Goal: Book appointment/travel/reservation

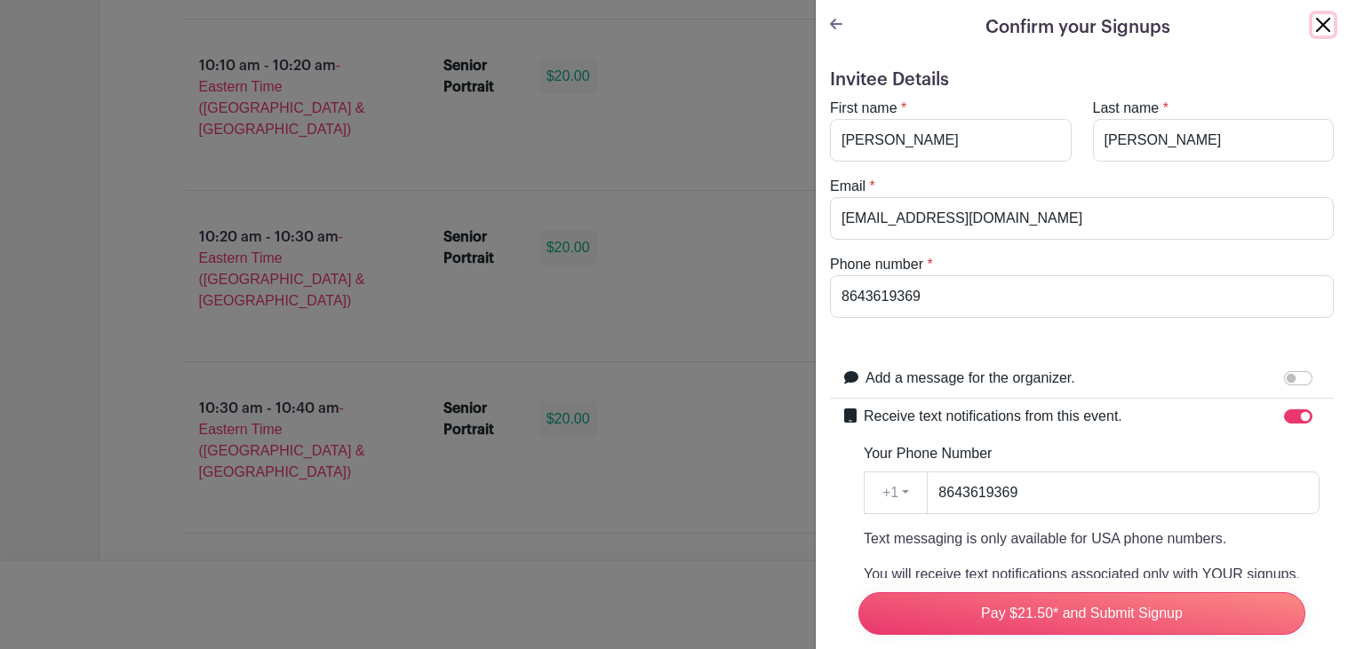
click at [1324, 34] on button "Close" at bounding box center [1322, 24] width 21 height 21
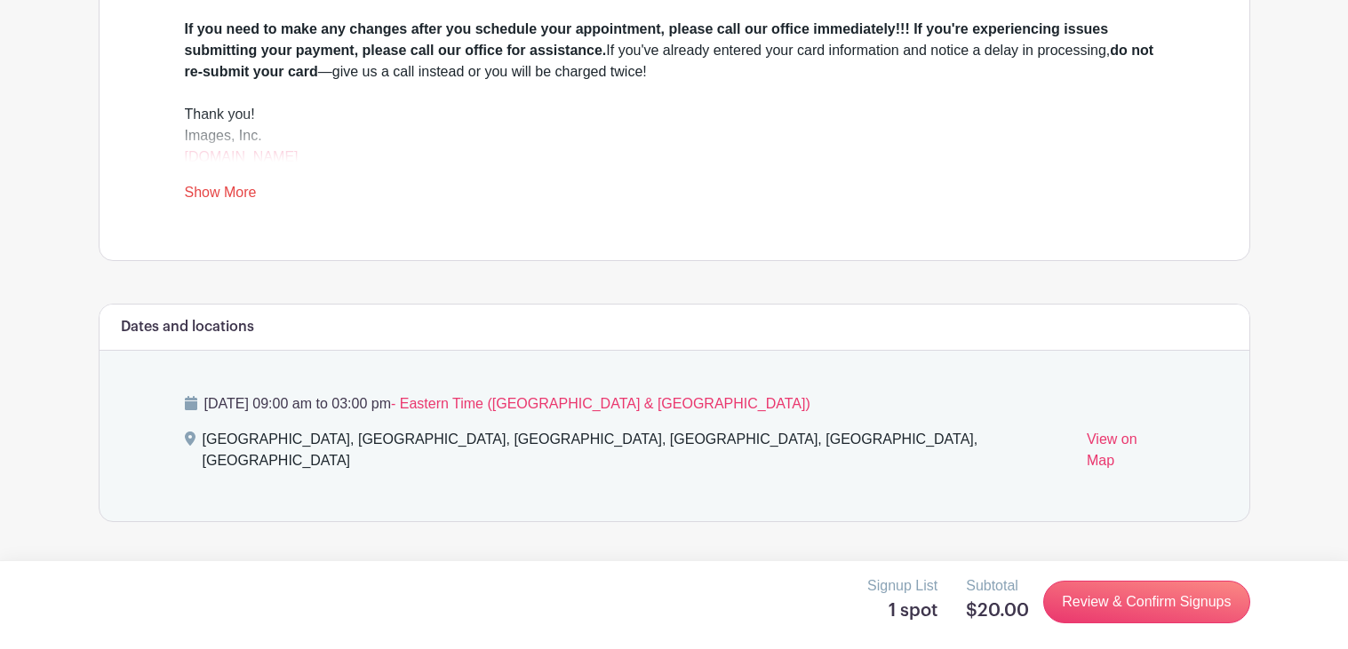
scroll to position [688, 0]
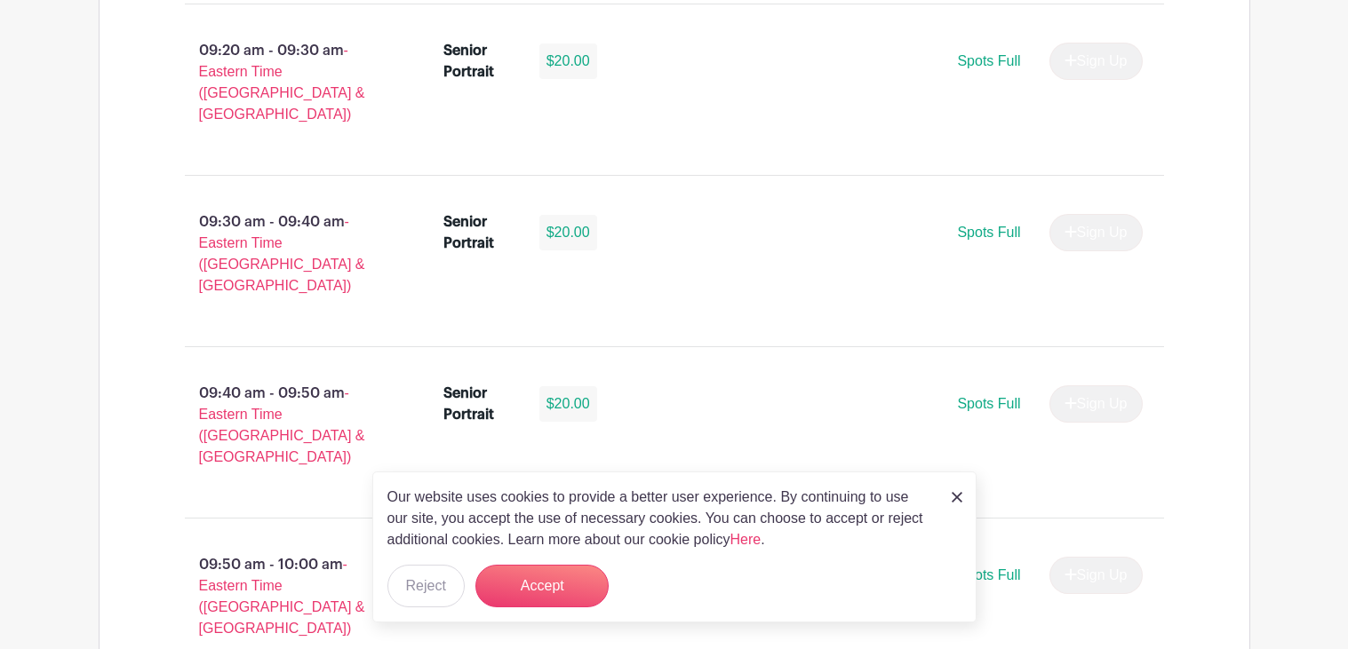
scroll to position [1666, 0]
click at [951, 497] on img at bounding box center [956, 497] width 11 height 11
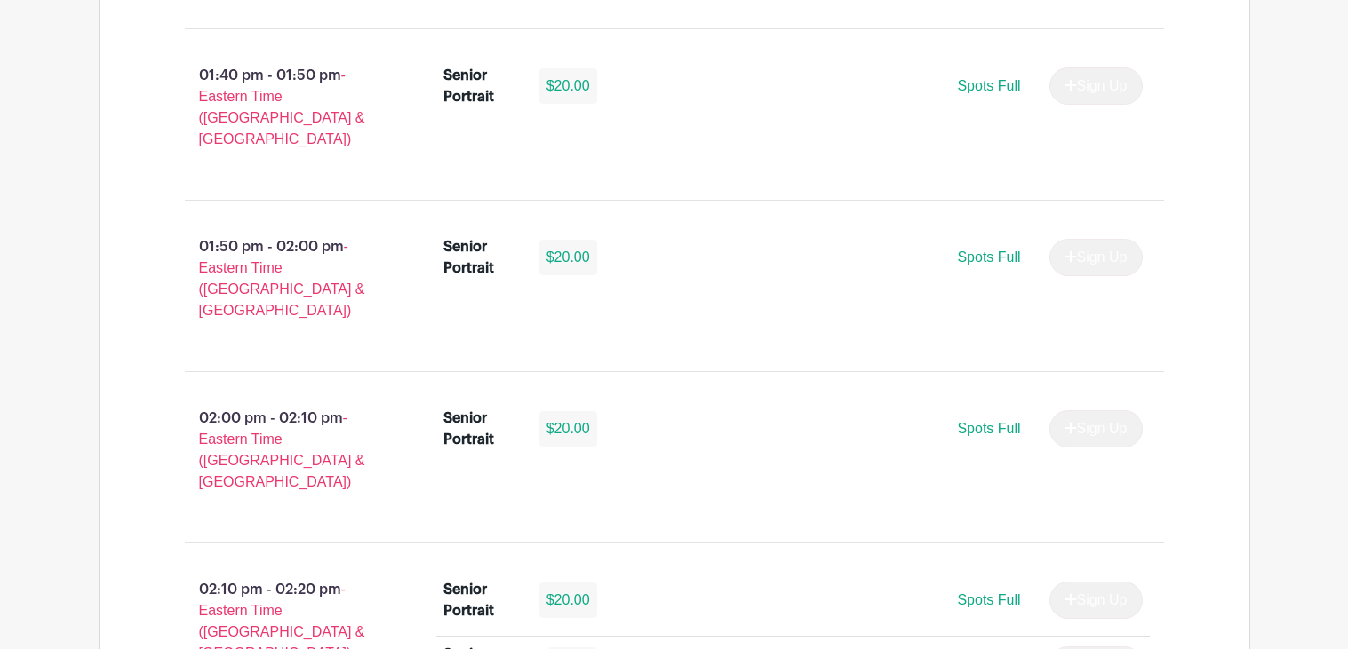
scroll to position [6398, 0]
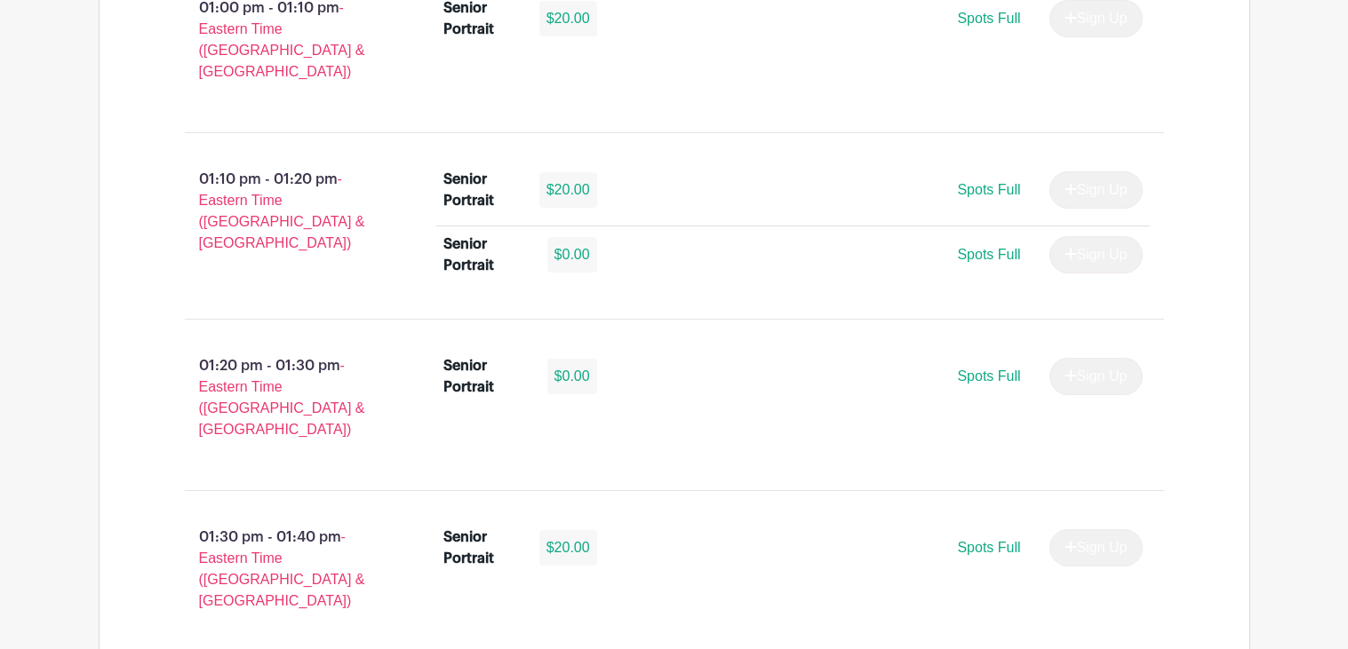
scroll to position [5475, 0]
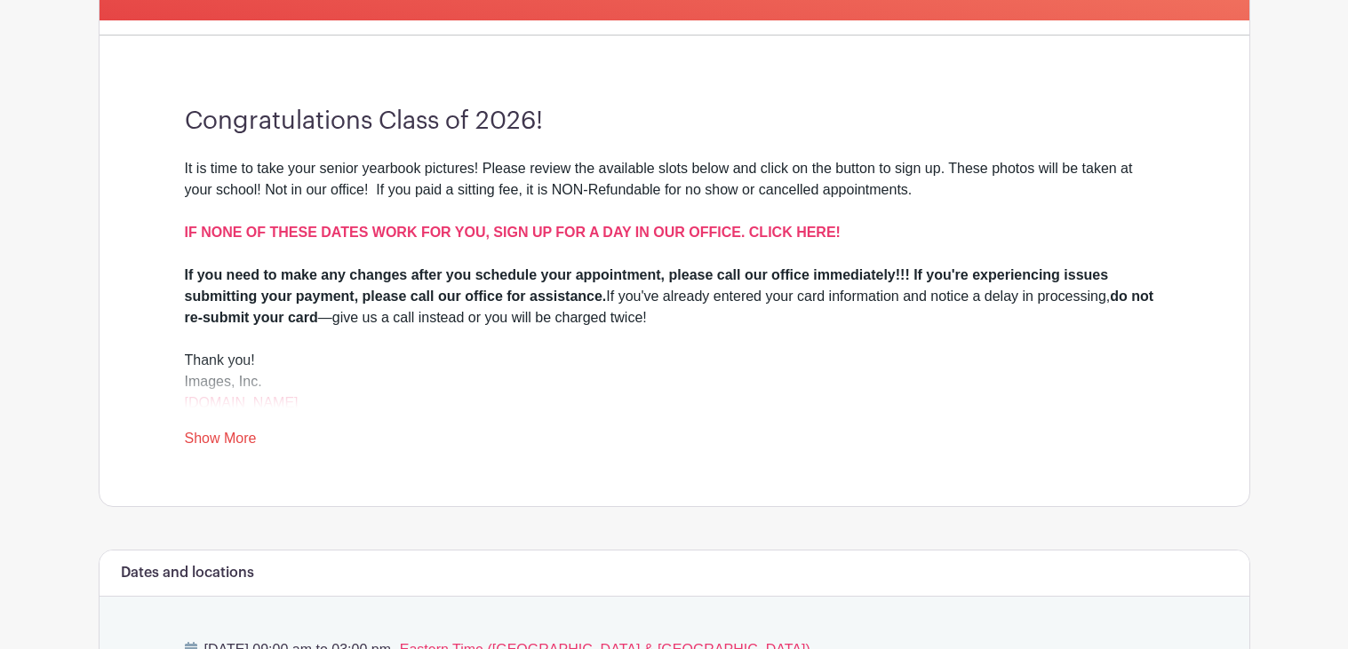
scroll to position [438, 0]
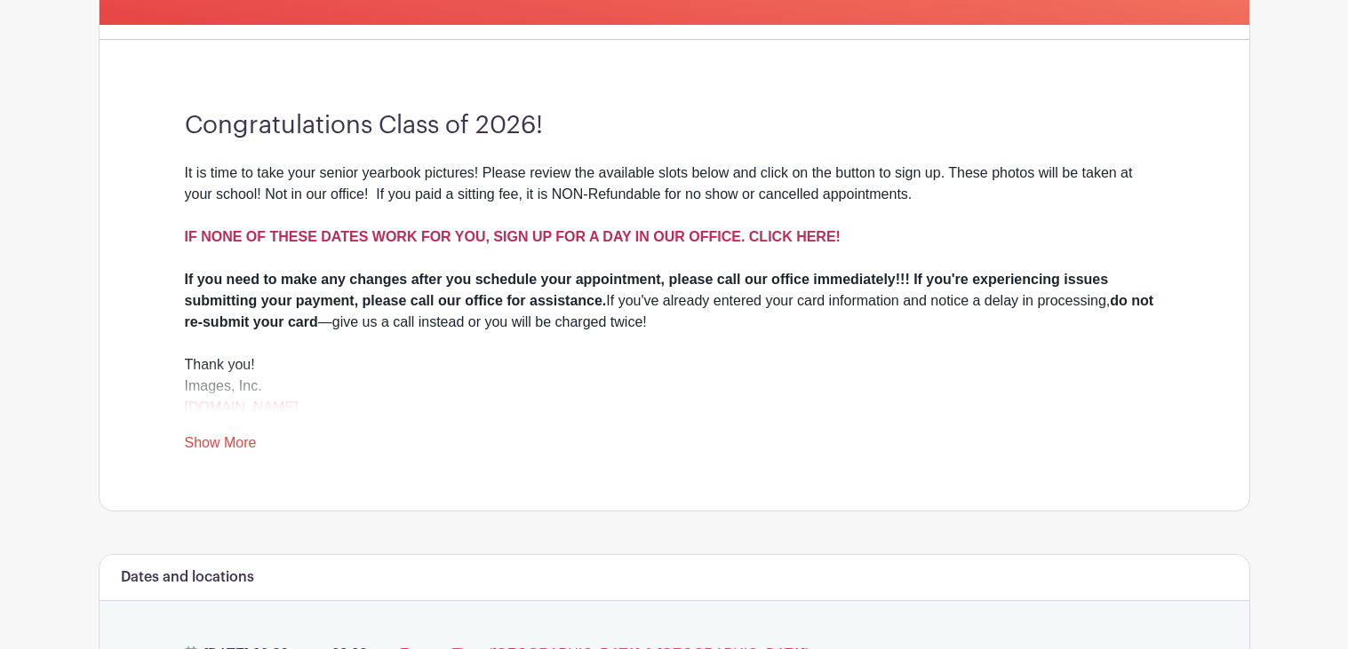
click at [595, 239] on strong "IF NONE OF THESE DATES WORK FOR YOU, SIGN UP FOR A DAY IN OUR OFFICE. CLICK HER…" at bounding box center [513, 236] width 656 height 15
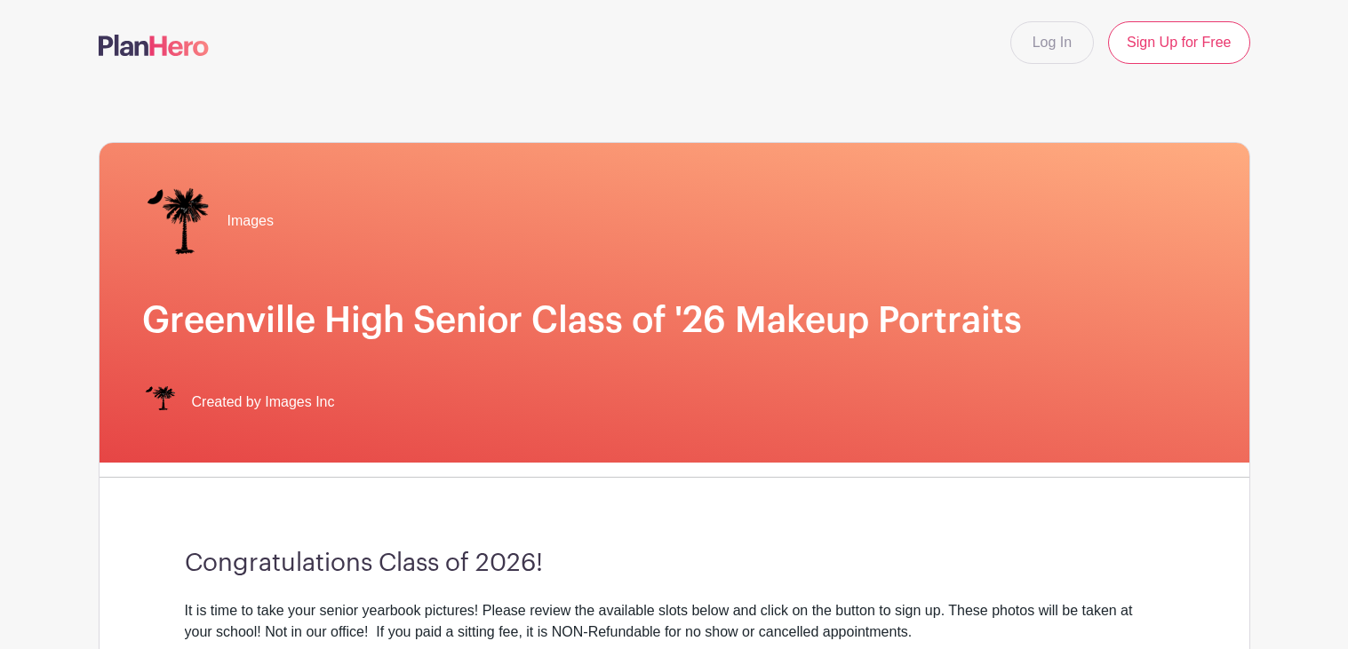
click at [193, 51] on img at bounding box center [154, 45] width 110 height 21
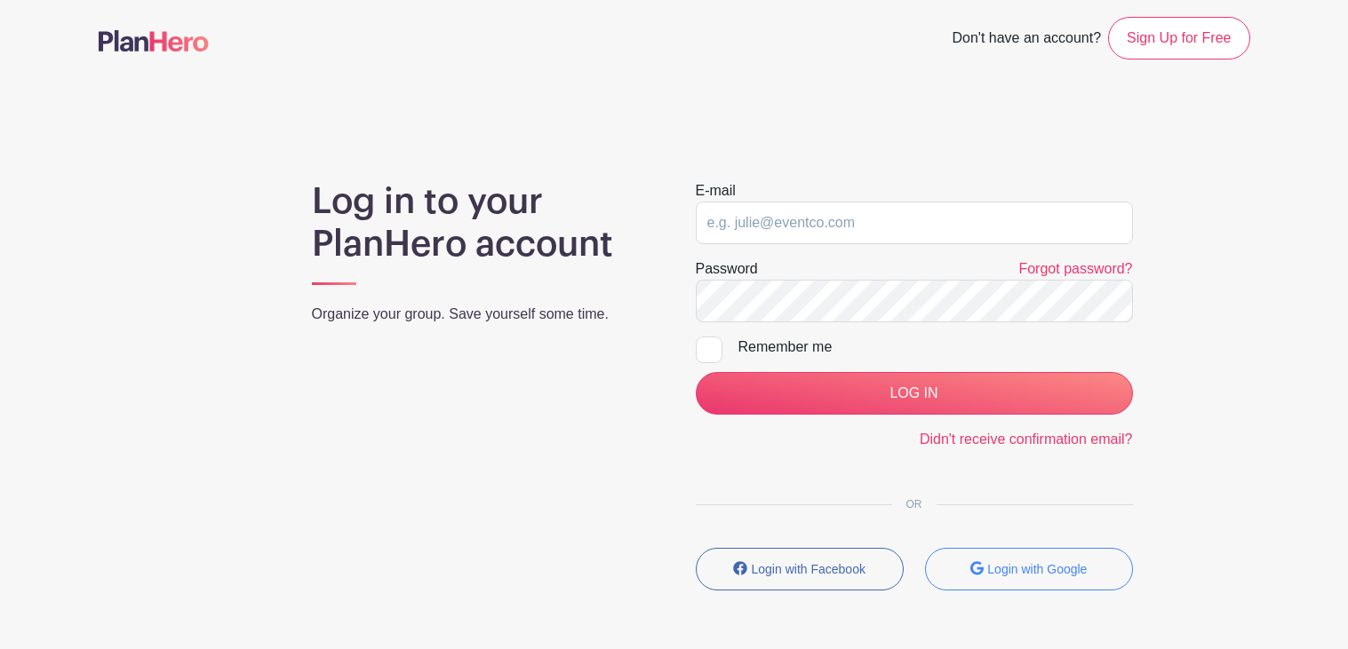
scroll to position [70, 0]
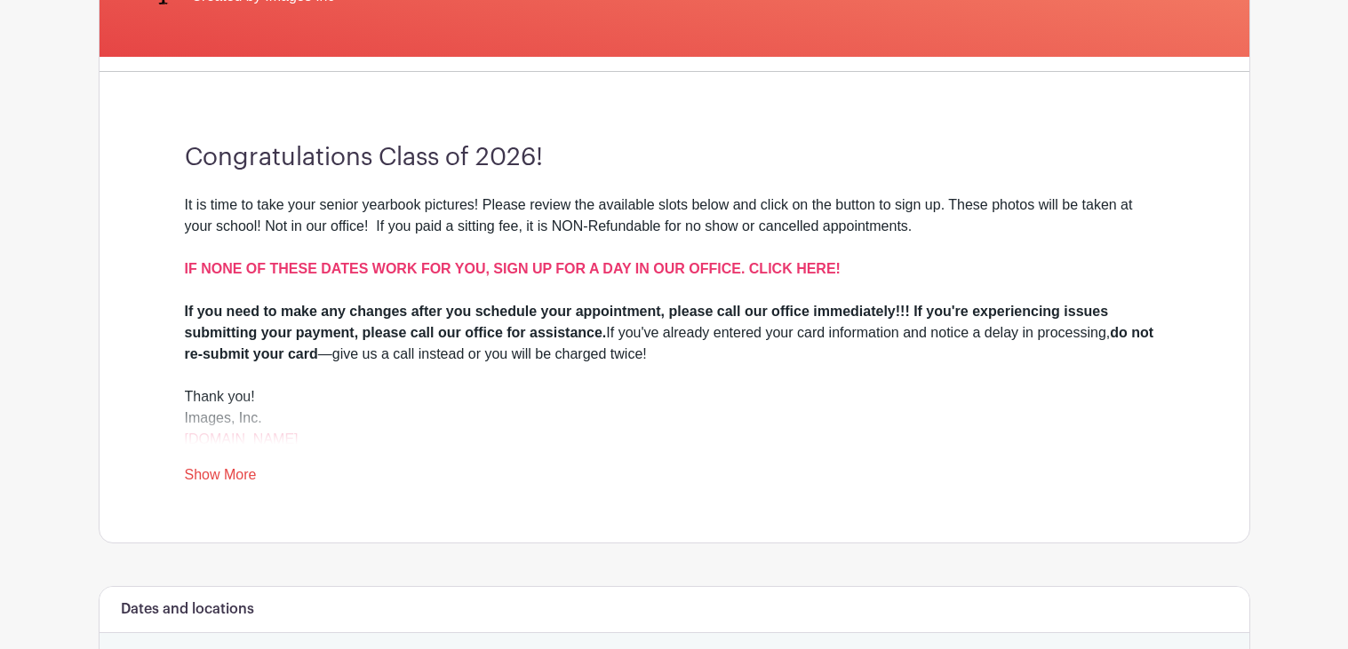
scroll to position [405, 0]
click at [515, 277] on div "It is time to take your senior yearbook pictures! Please review the available s…" at bounding box center [674, 248] width 979 height 107
click at [501, 273] on strong "IF NONE OF THESE DATES WORK FOR YOU, SIGN UP FOR A DAY IN OUR OFFICE. CLICK HER…" at bounding box center [513, 269] width 656 height 15
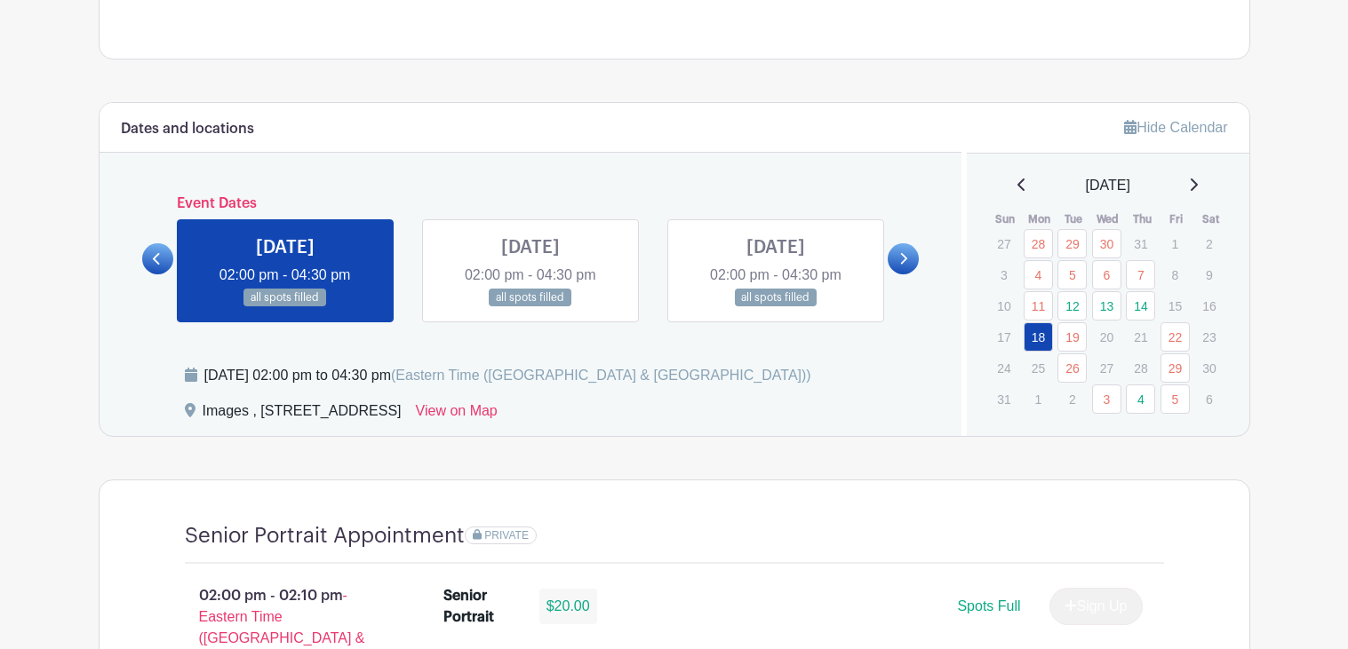
scroll to position [836, 0]
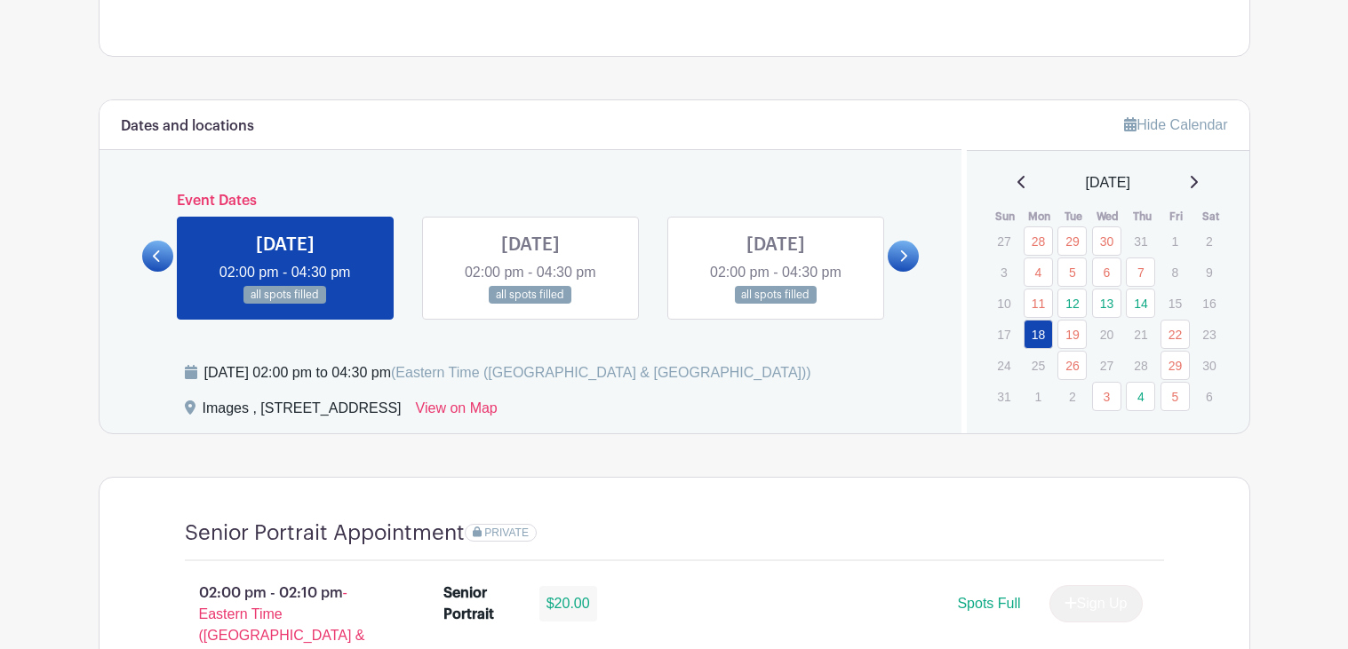
click at [775, 305] on link at bounding box center [775, 305] width 0 height 0
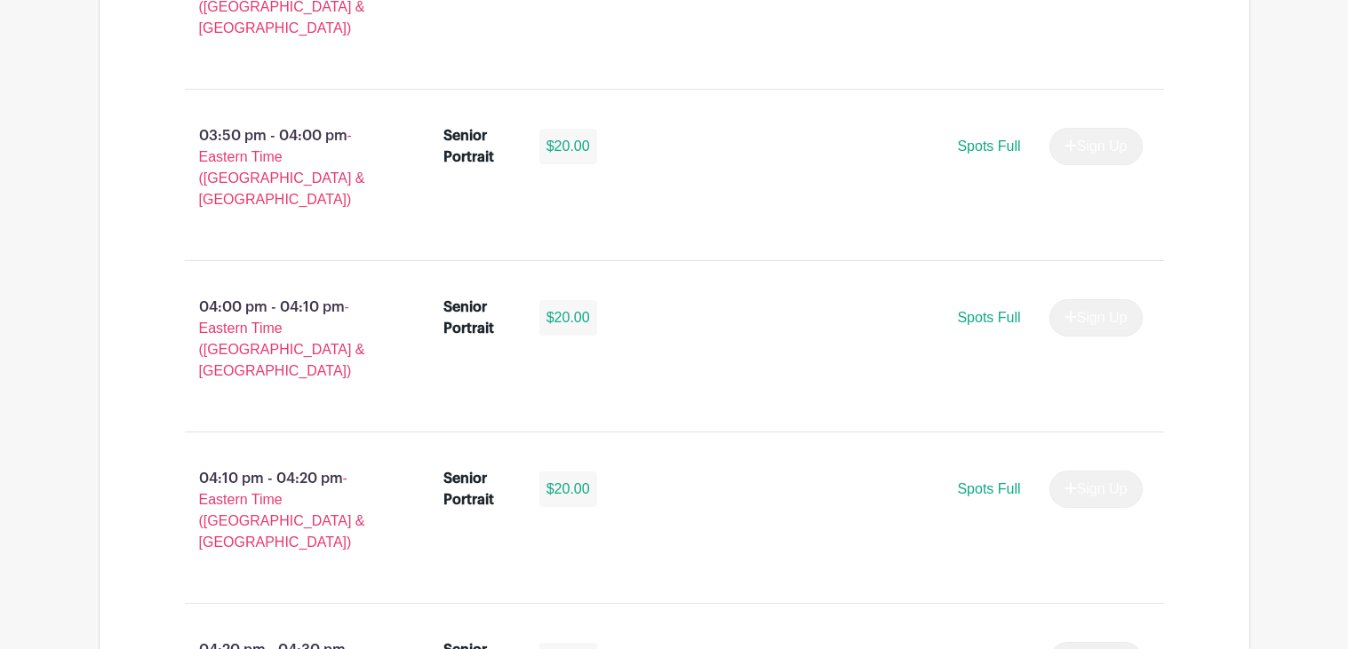
scroll to position [3486, 0]
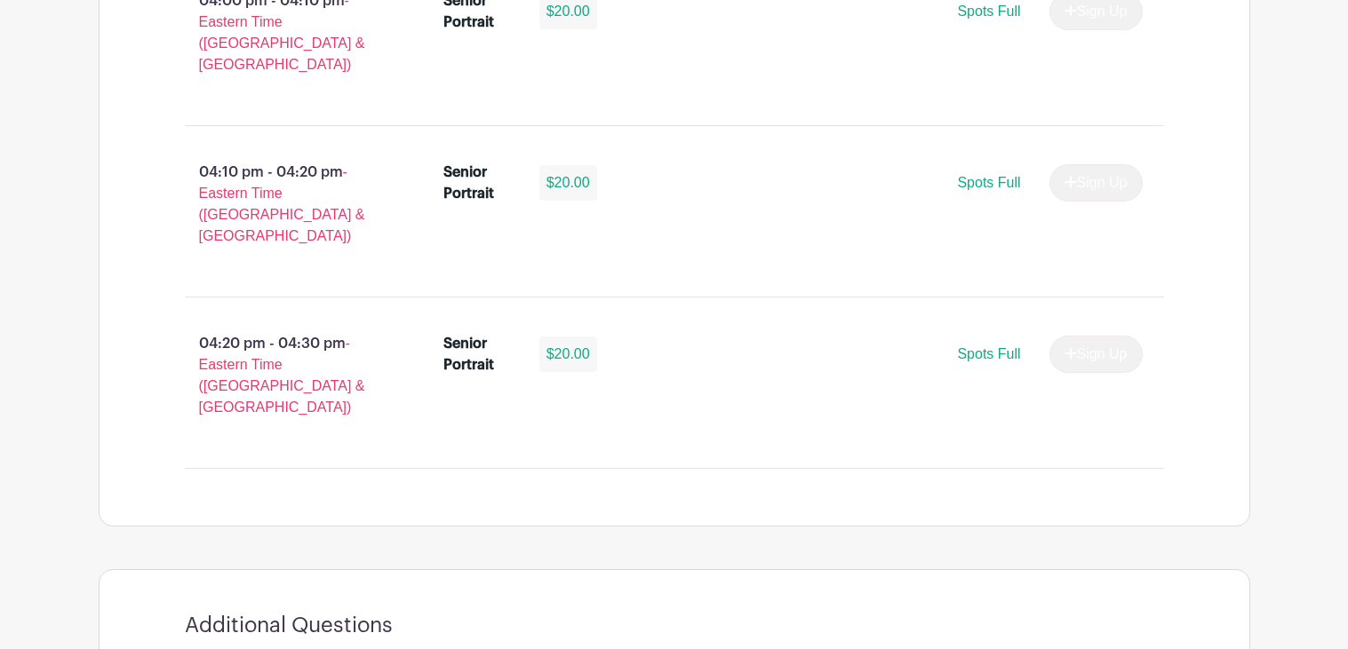
select select "3944"
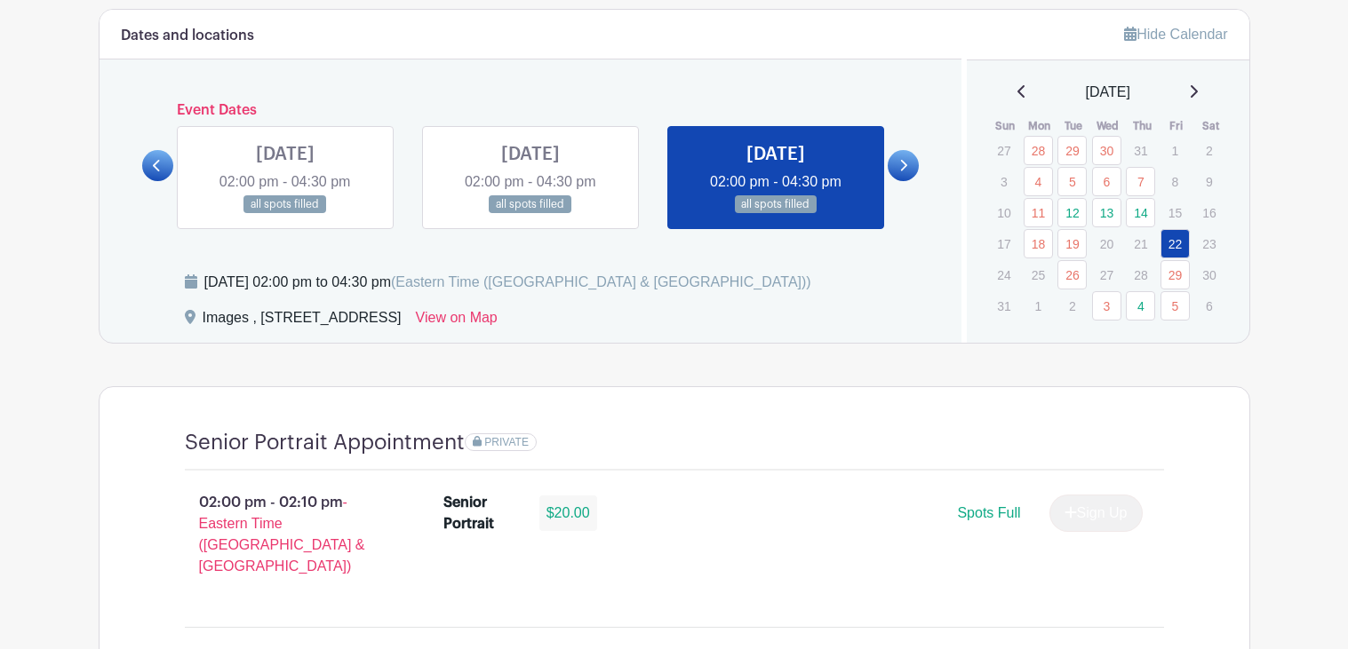
scroll to position [921, 0]
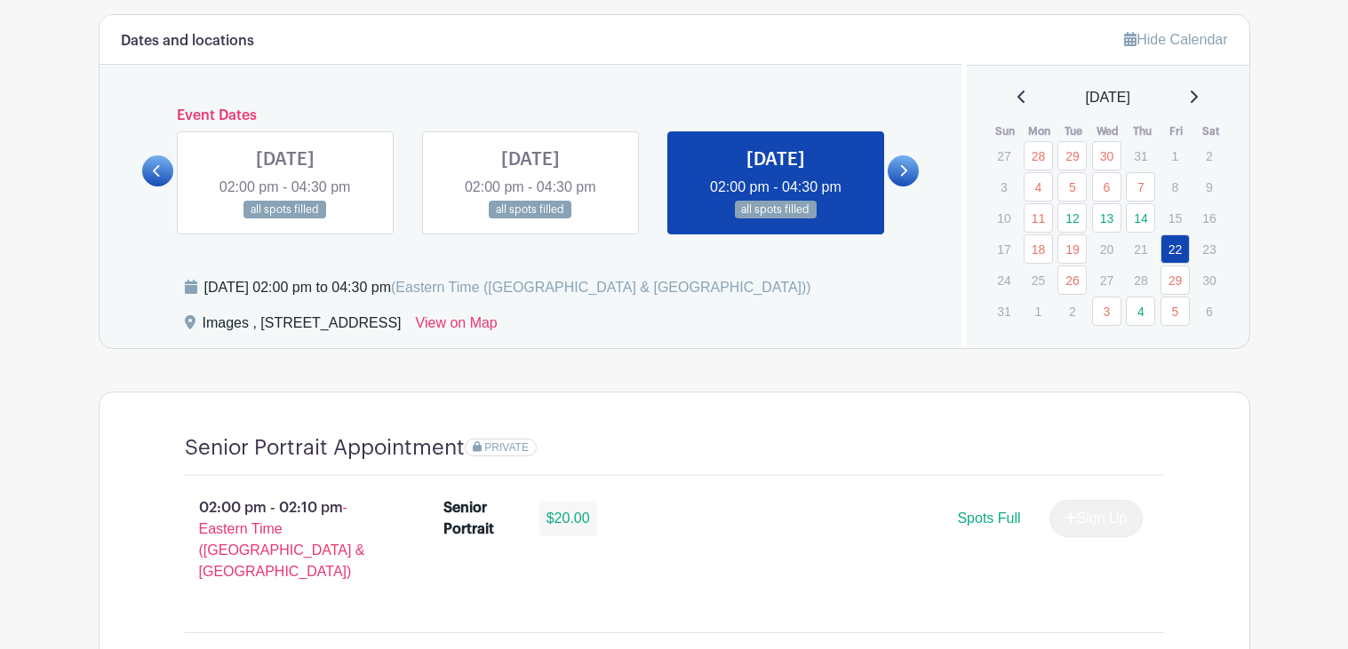
click at [897, 174] on link at bounding box center [902, 170] width 31 height 31
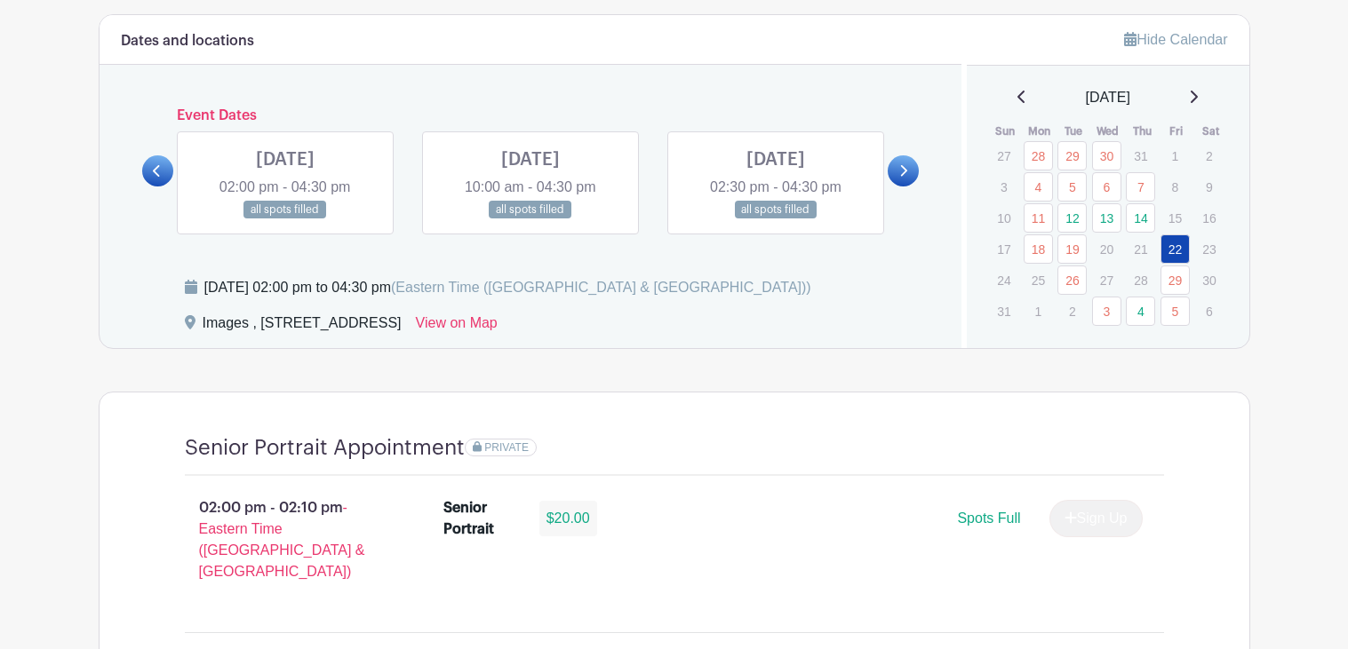
click at [897, 174] on link at bounding box center [902, 170] width 31 height 31
click at [1197, 97] on icon at bounding box center [1193, 97] width 9 height 14
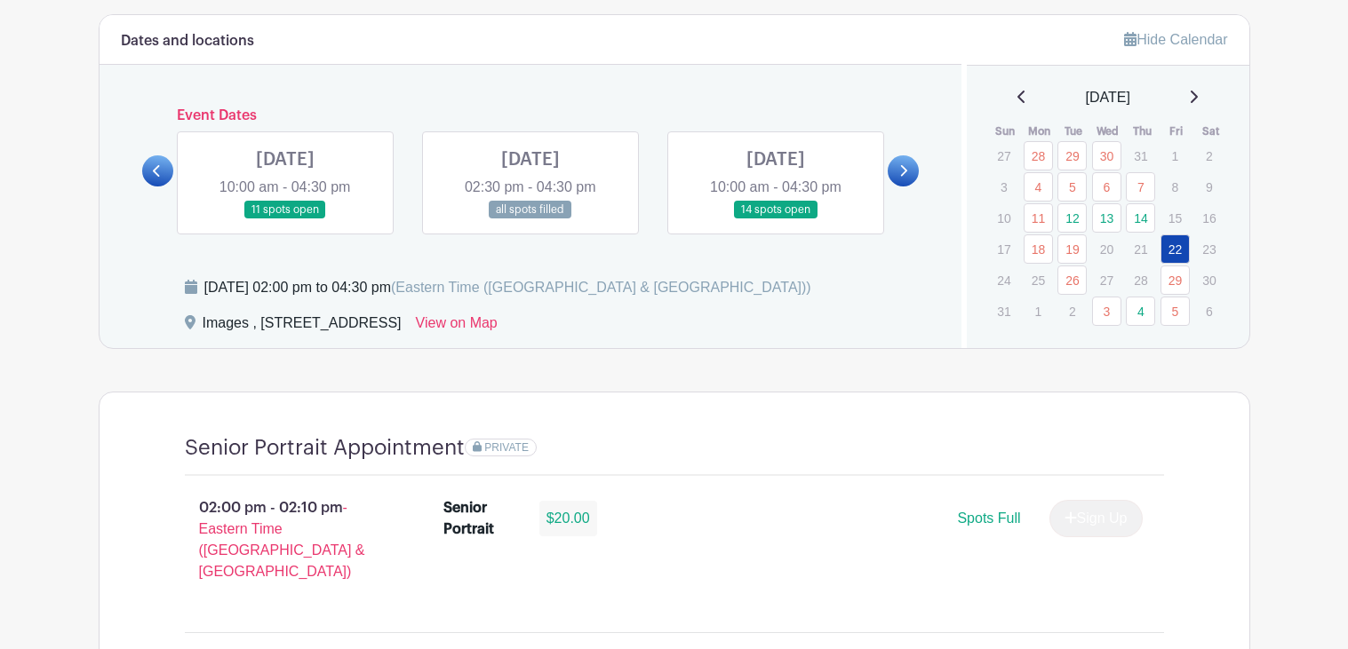
click at [1197, 97] on icon at bounding box center [1193, 97] width 9 height 14
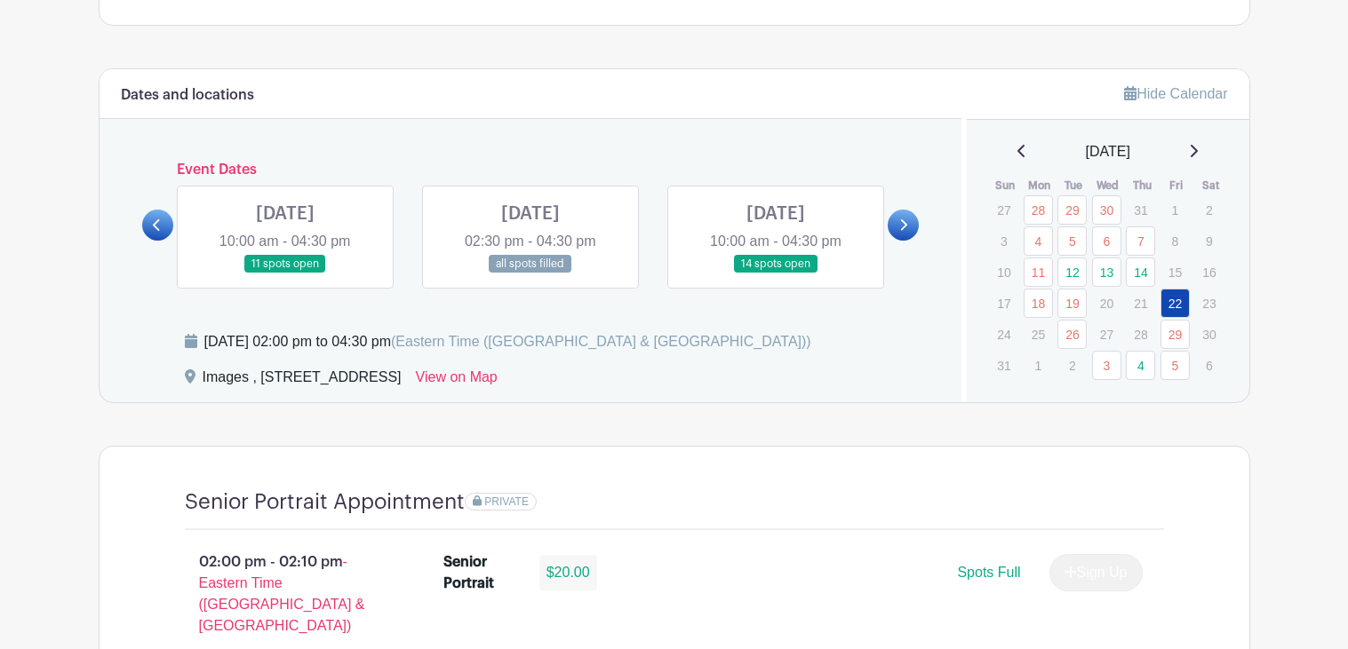
scroll to position [866, 0]
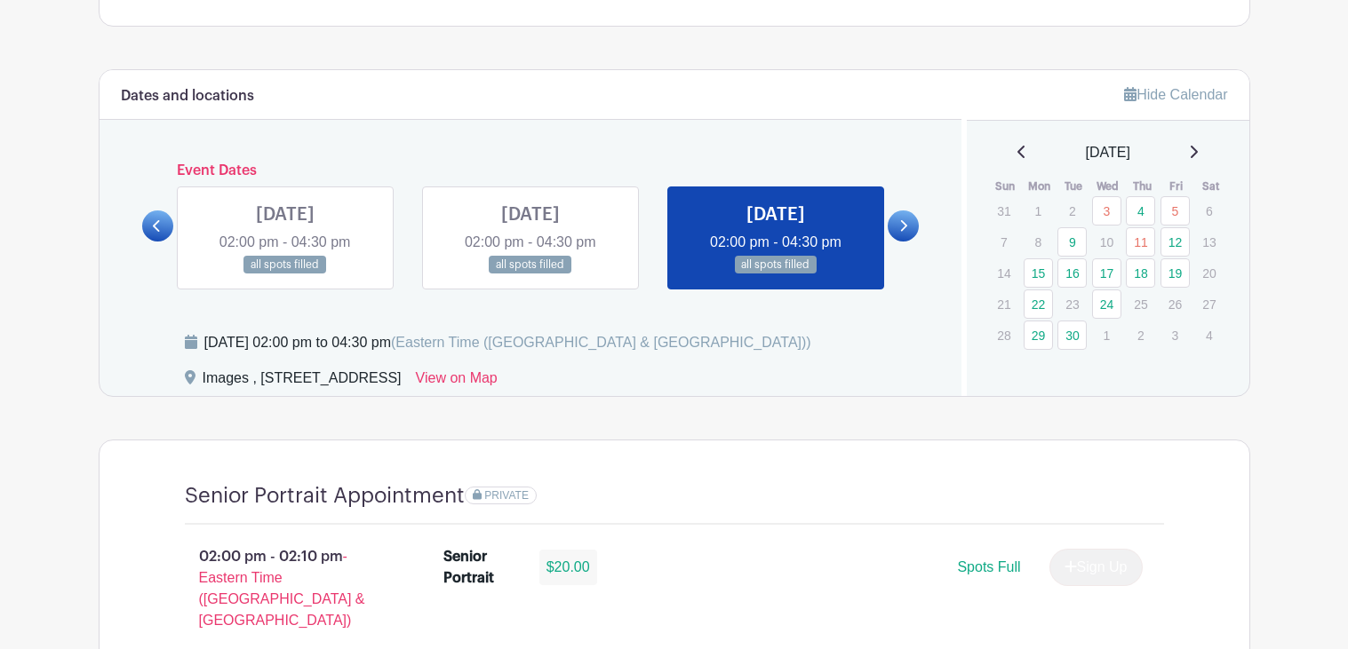
click at [162, 214] on link at bounding box center [157, 226] width 31 height 31
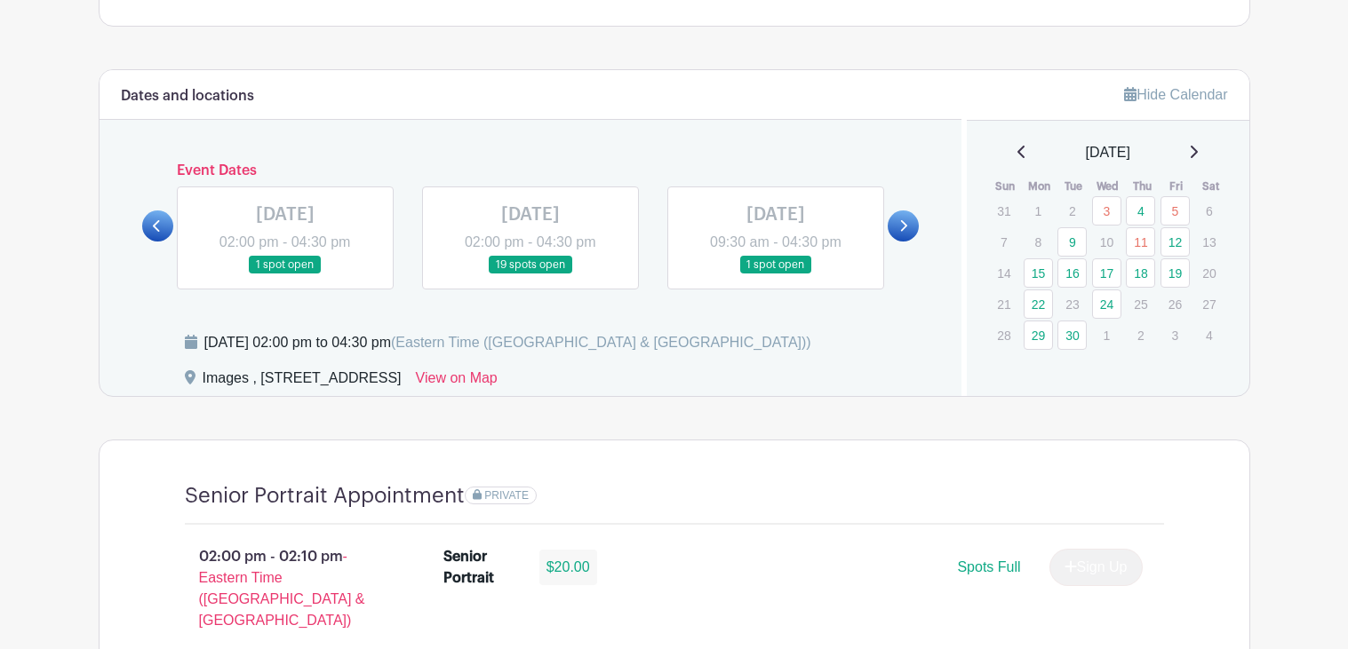
click at [162, 214] on link at bounding box center [157, 226] width 31 height 31
click at [887, 227] on div "[DATE] 02:00 pm - 04:30 pm all spots filled" at bounding box center [775, 238] width 245 height 103
click at [905, 224] on icon at bounding box center [904, 226] width 7 height 12
click at [285, 274] on link at bounding box center [285, 274] width 0 height 0
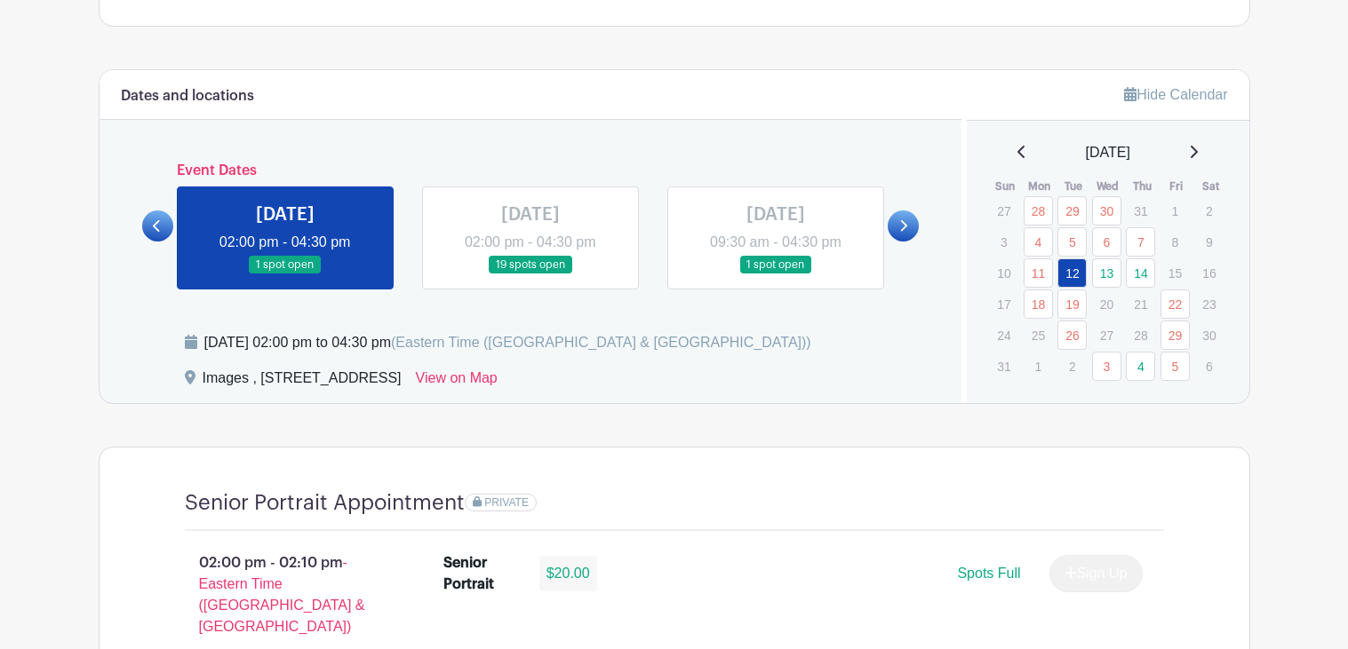
click at [775, 274] on link at bounding box center [775, 274] width 0 height 0
